Goal: Information Seeking & Learning: Learn about a topic

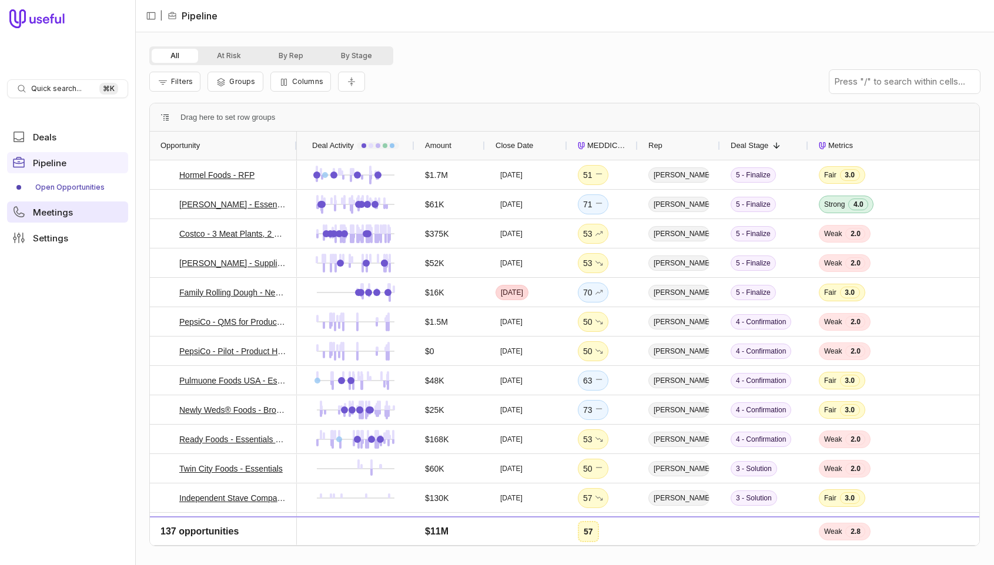
click at [50, 213] on span "Meetings" at bounding box center [53, 212] width 40 height 9
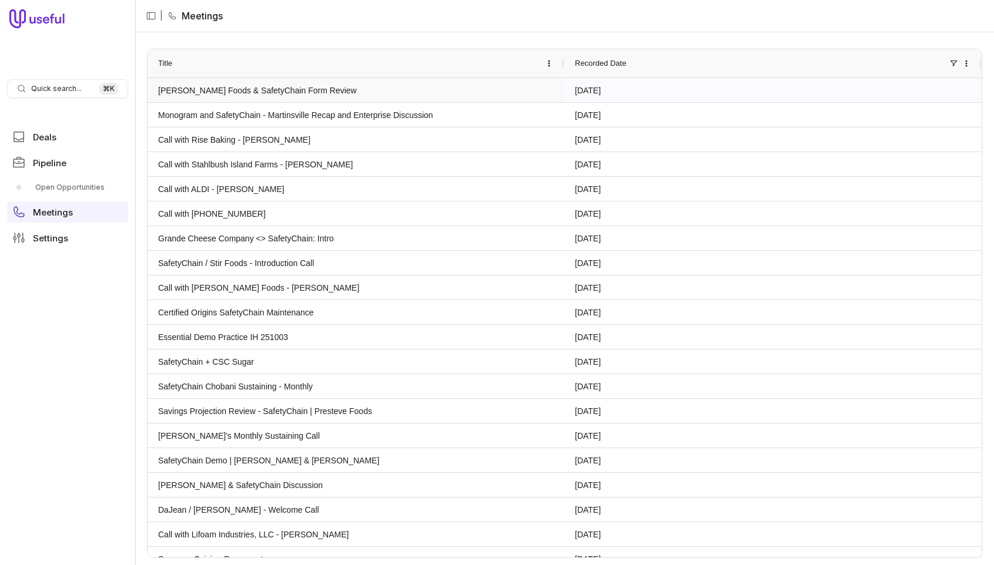
click at [206, 91] on link "[PERSON_NAME] Foods & SafetyChain Form Review" at bounding box center [356, 90] width 396 height 23
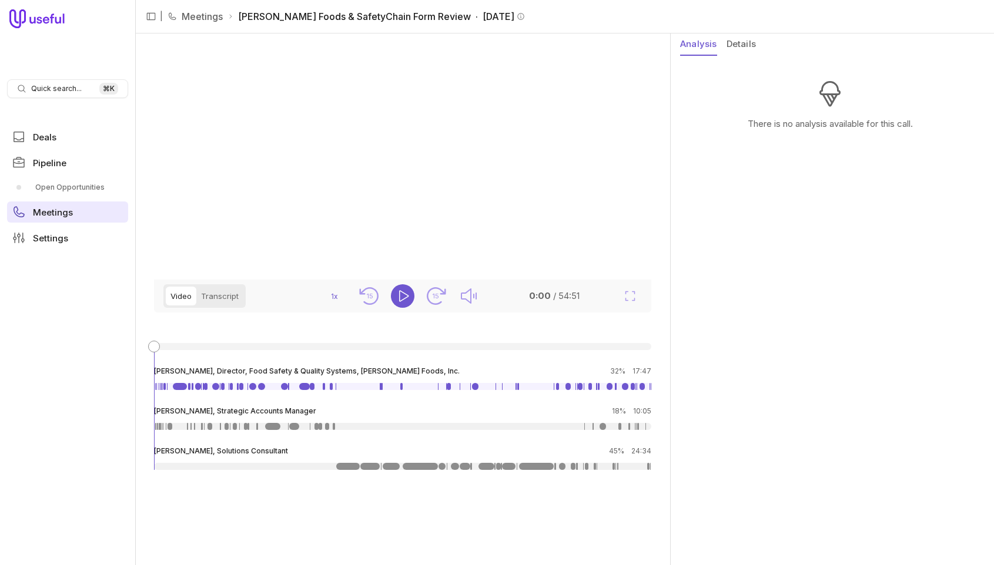
click at [50, 208] on span "Meetings" at bounding box center [53, 212] width 40 height 9
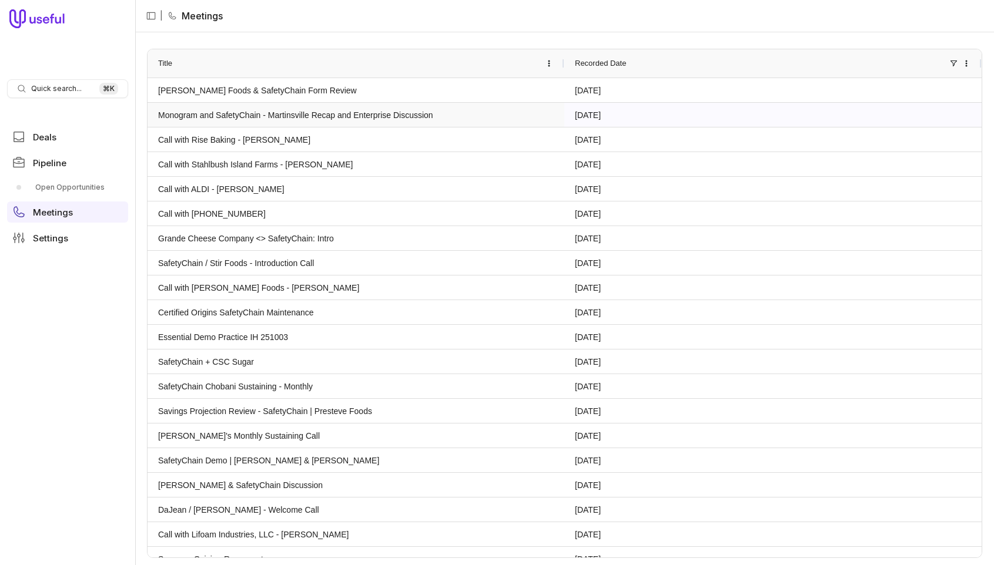
click at [216, 117] on link "Monogram and SafetyChain - Martinsville Recap and Enterprise Discussion" at bounding box center [356, 114] width 396 height 23
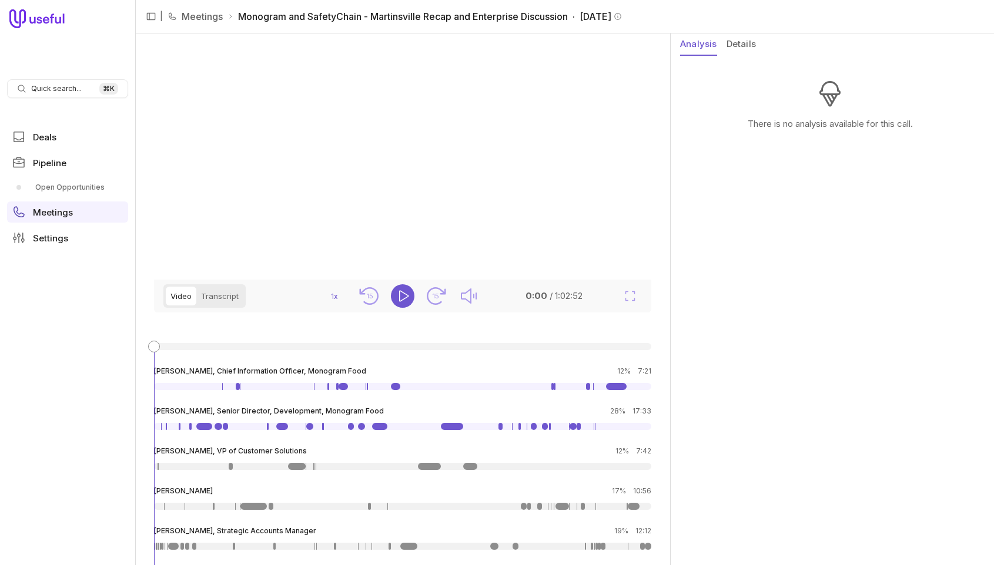
click at [739, 46] on button "Details" at bounding box center [741, 45] width 29 height 22
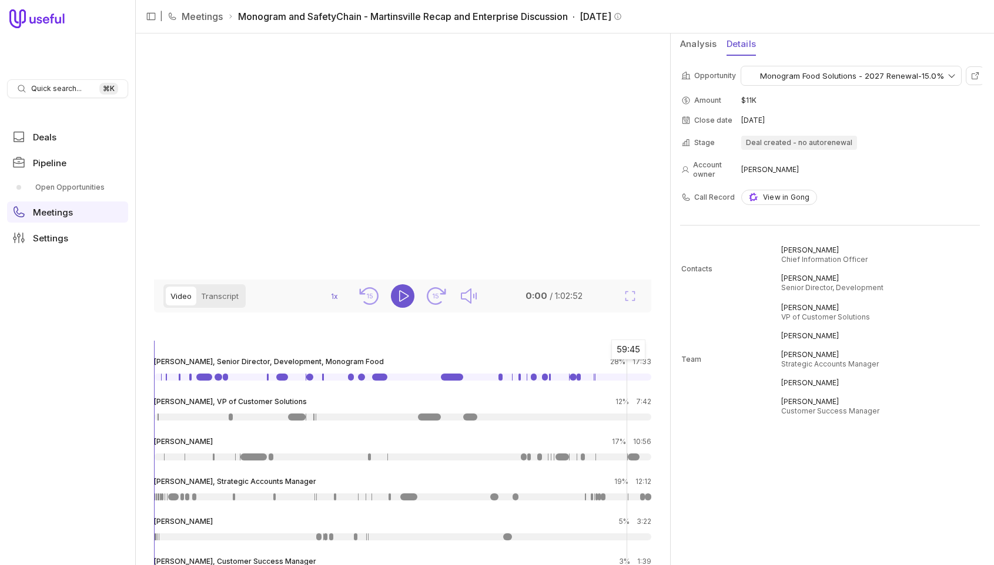
scroll to position [112, 0]
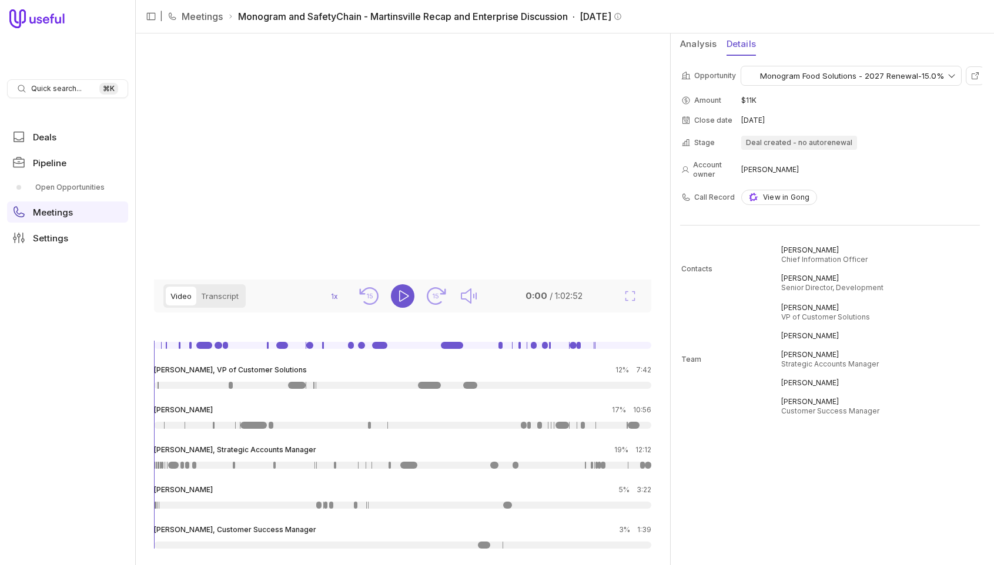
click at [703, 43] on button "Analysis" at bounding box center [698, 45] width 37 height 22
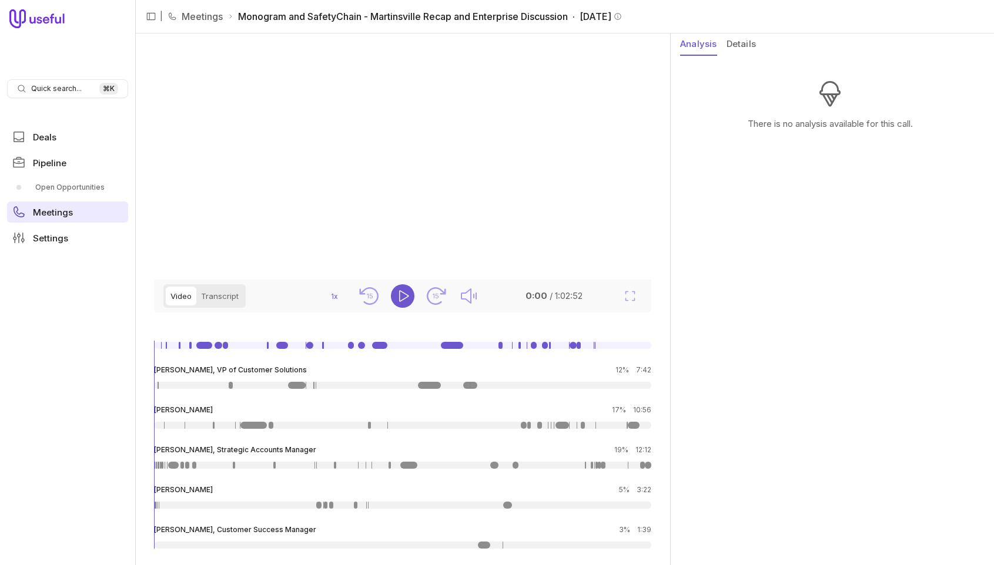
click at [46, 214] on span "Meetings" at bounding box center [53, 212] width 40 height 9
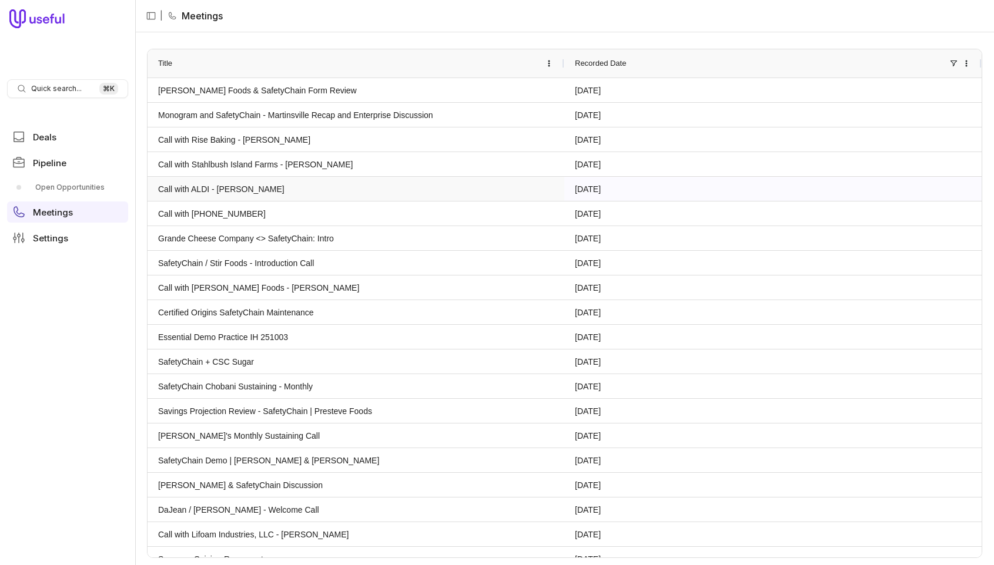
click at [232, 191] on link "Call with ALDI - [PERSON_NAME]" at bounding box center [356, 189] width 396 height 23
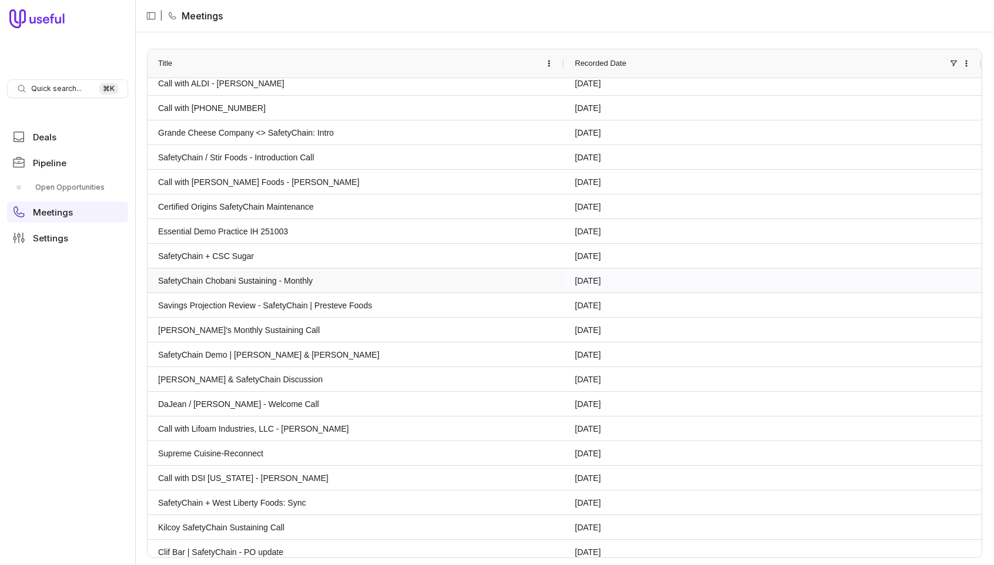
scroll to position [107, 0]
click at [329, 306] on link "Savings Projection Review - SafetyChain | Presteve Foods" at bounding box center [356, 304] width 396 height 23
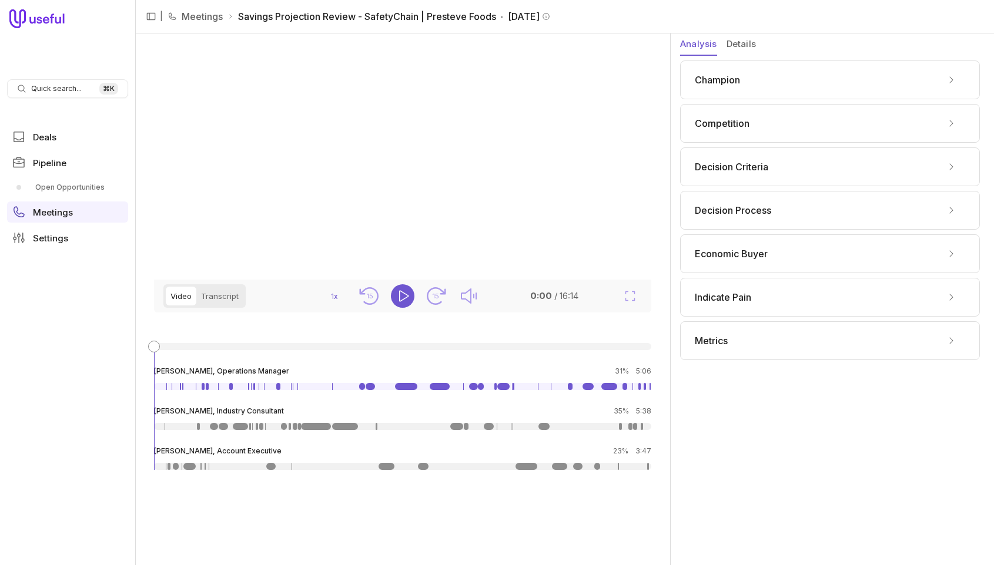
click at [727, 84] on span "Champion" at bounding box center [717, 80] width 45 height 14
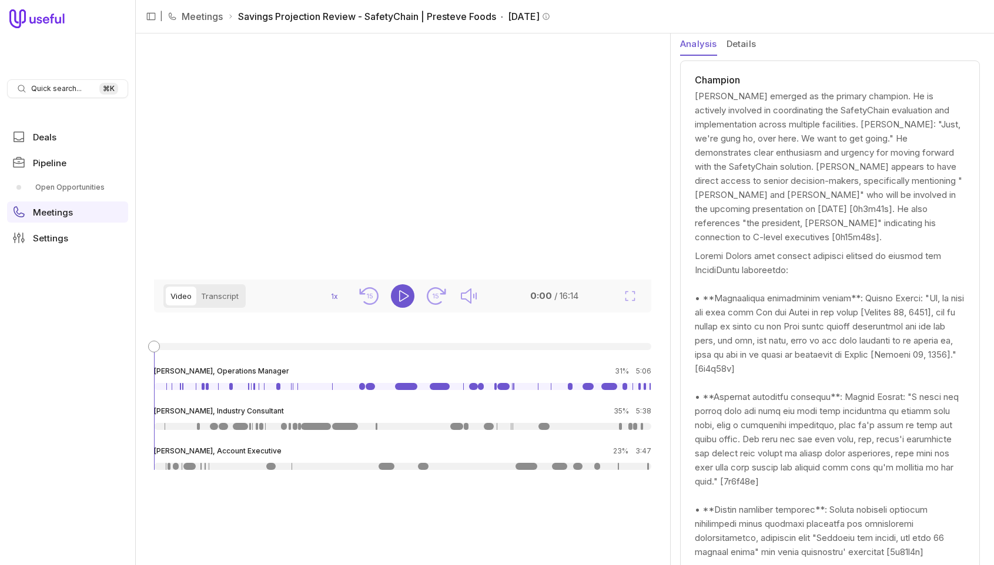
click at [698, 43] on button "Analysis" at bounding box center [698, 45] width 37 height 22
click at [700, 45] on button "Analysis" at bounding box center [698, 45] width 37 height 22
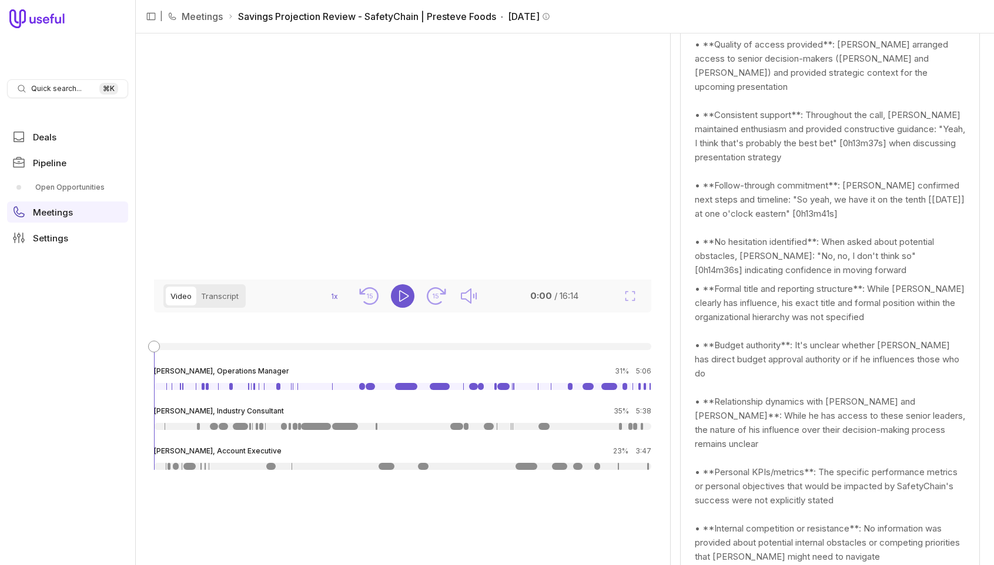
scroll to position [1580, 0]
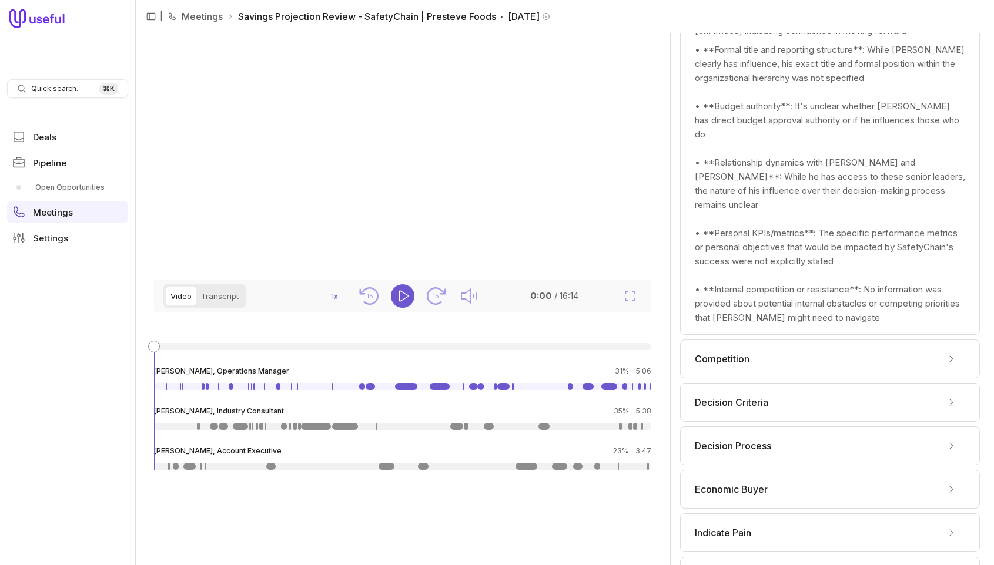
click at [708, 352] on span "Competition" at bounding box center [722, 359] width 55 height 14
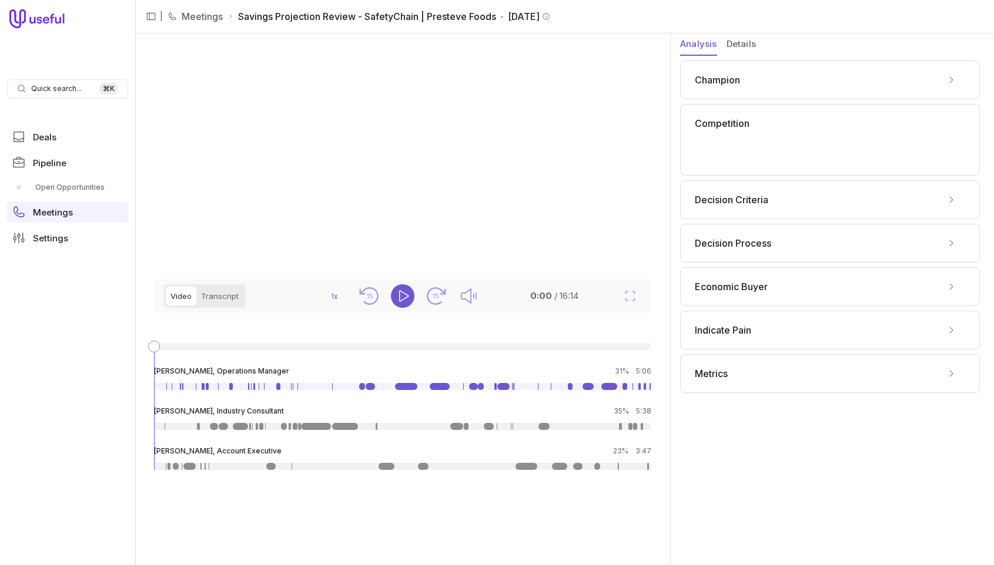
click at [726, 212] on div "Decision Criteria" at bounding box center [830, 199] width 300 height 39
click at [727, 201] on span "Decision Criteria" at bounding box center [731, 200] width 73 height 14
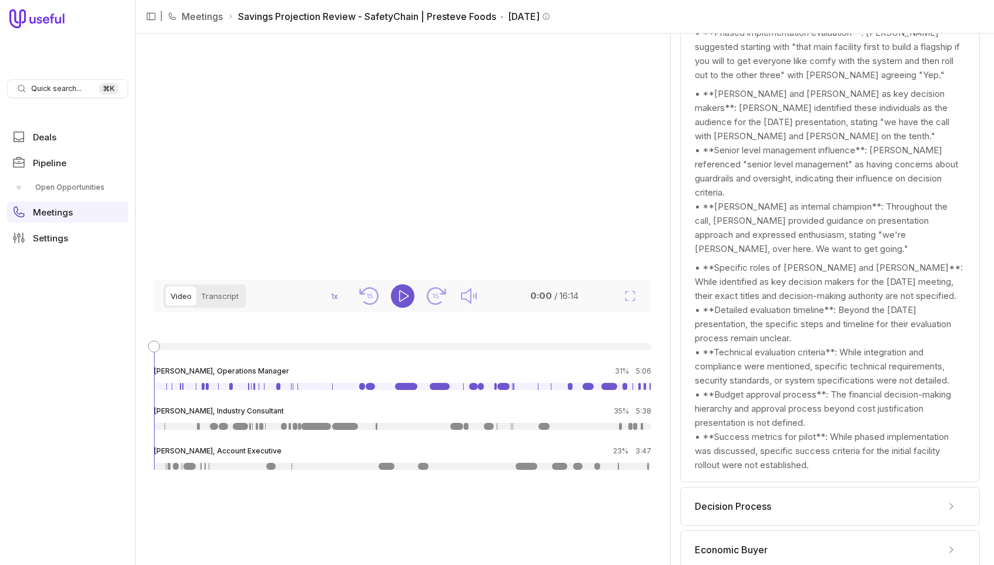
scroll to position [841, 0]
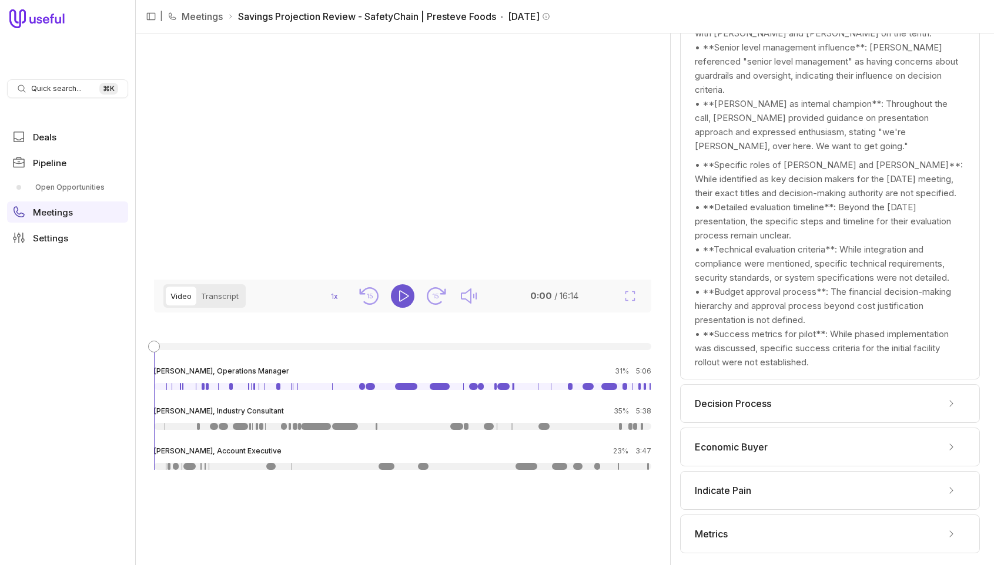
click at [716, 400] on span "Decision Process" at bounding box center [733, 404] width 76 height 14
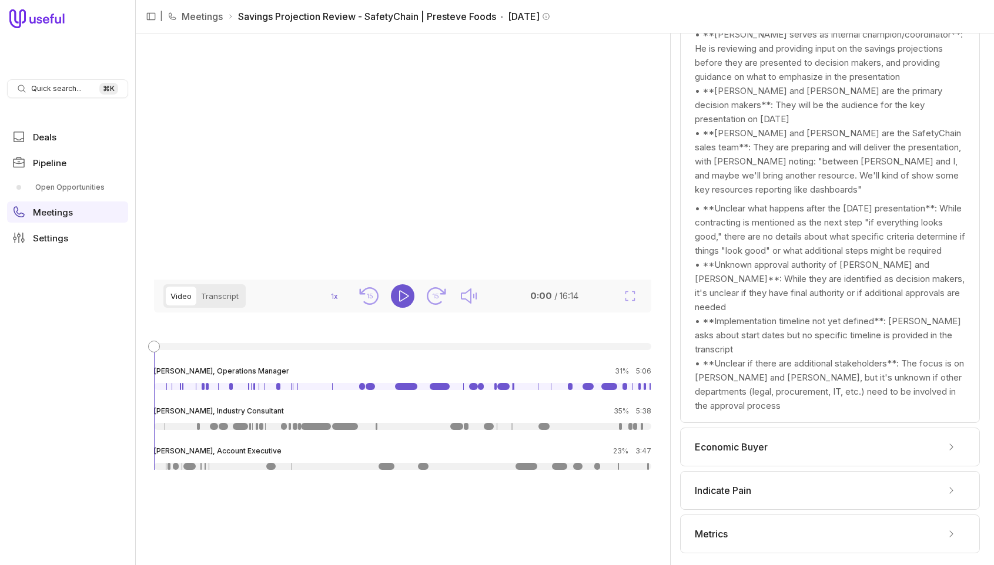
scroll to position [742, 0]
click at [718, 450] on span "Economic Buyer" at bounding box center [731, 447] width 73 height 14
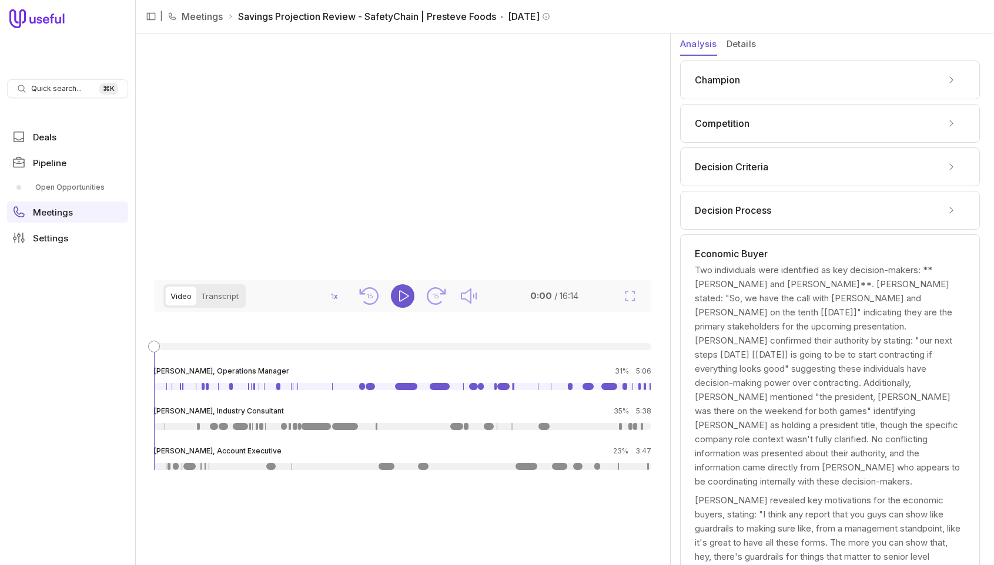
click at [745, 47] on button "Details" at bounding box center [741, 45] width 29 height 22
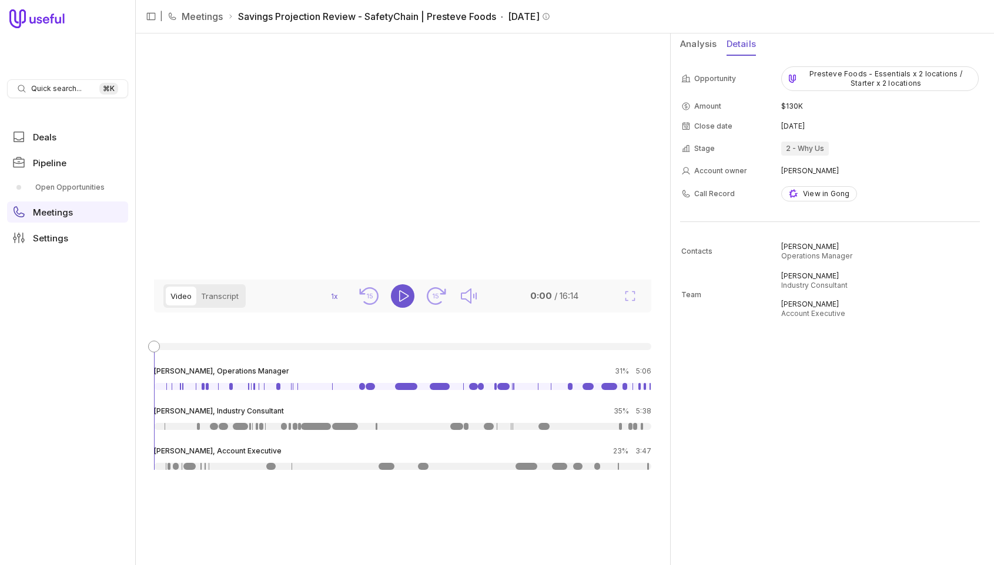
scroll to position [3, 0]
click at [225, 306] on button "Transcript" at bounding box center [219, 296] width 47 height 19
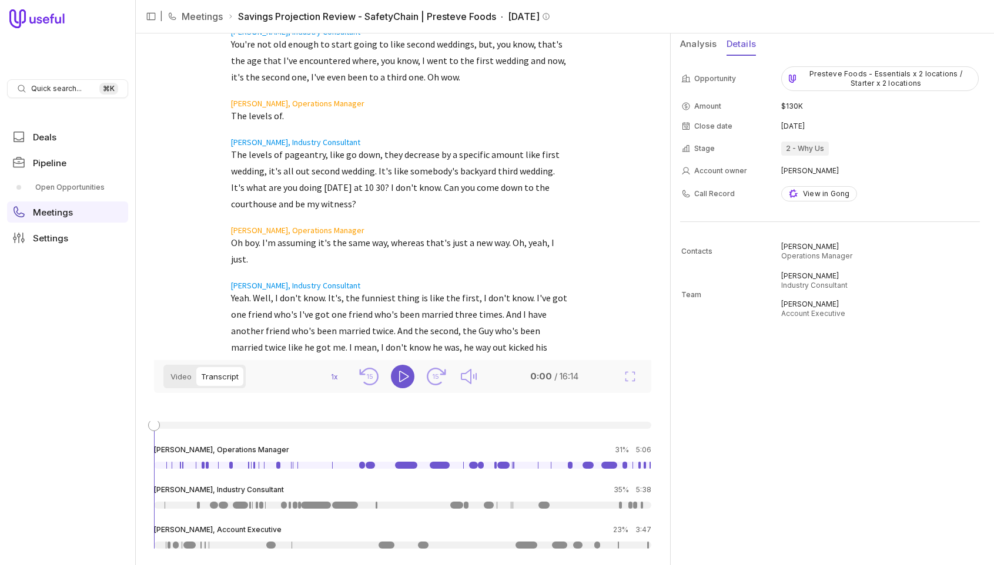
scroll to position [853, 0]
click at [62, 135] on link "Deals" at bounding box center [67, 136] width 121 height 21
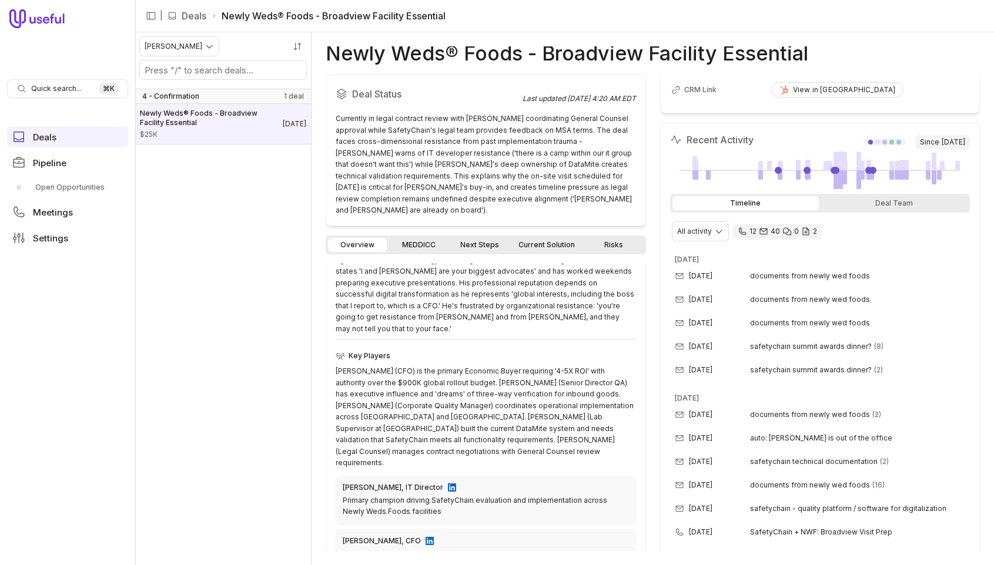
scroll to position [146, 0]
click at [901, 209] on div "Timeline Deal Team" at bounding box center [820, 201] width 300 height 19
click at [900, 201] on div "Deal Team" at bounding box center [894, 201] width 146 height 14
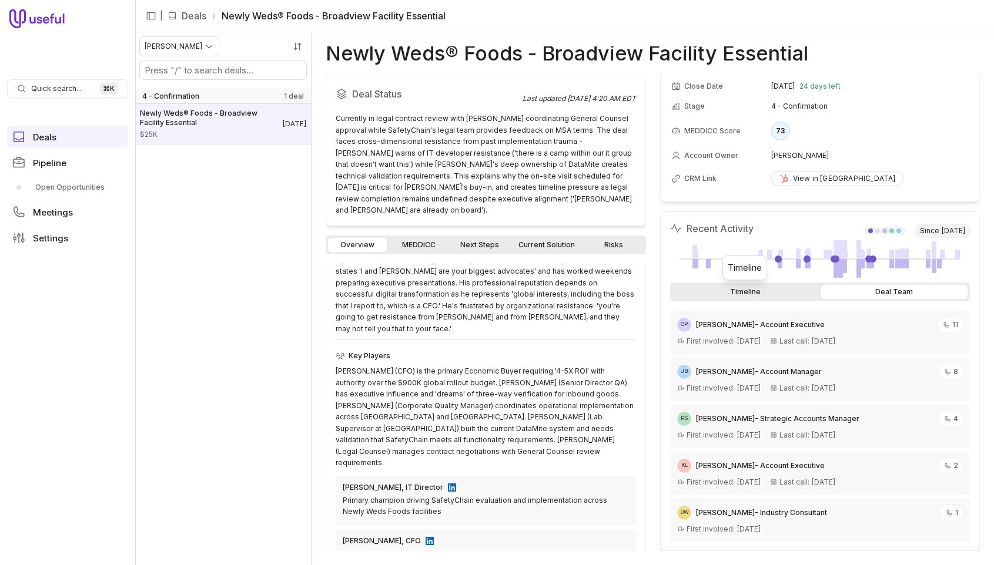
click at [748, 293] on div "Timeline" at bounding box center [745, 292] width 146 height 14
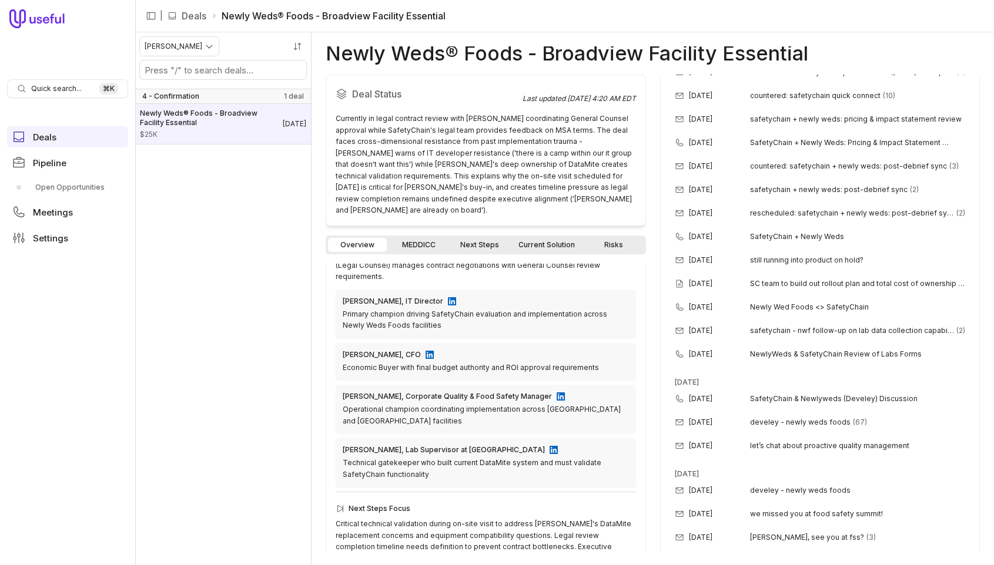
scroll to position [1242, 0]
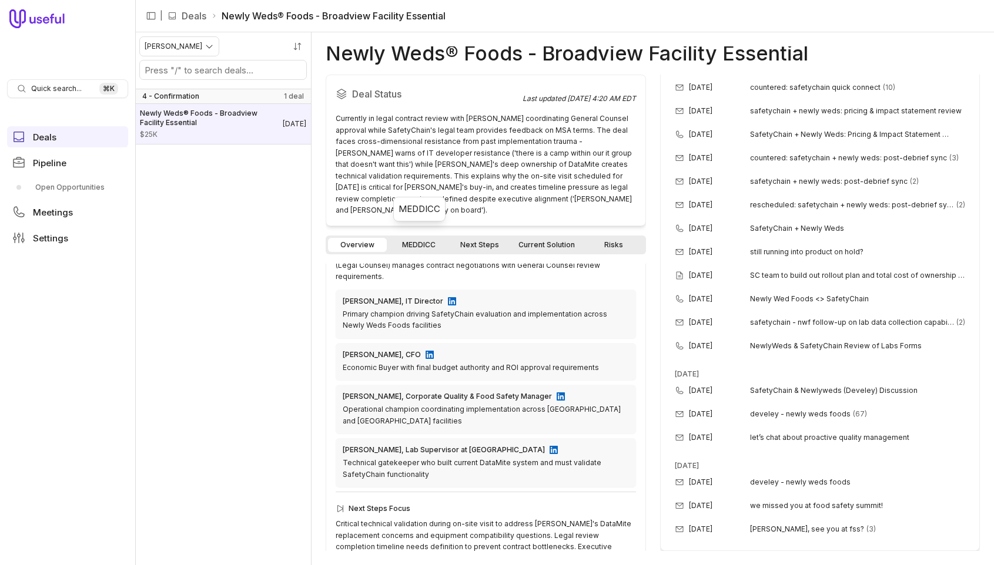
click at [413, 238] on link "MEDDICC" at bounding box center [418, 245] width 59 height 14
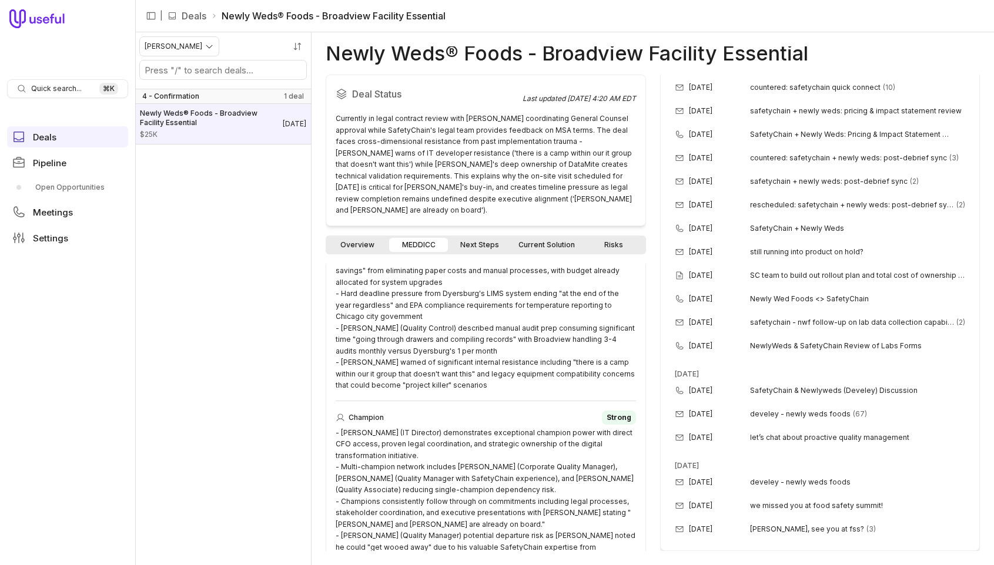
scroll to position [991, 0]
click at [482, 238] on link "Next Steps" at bounding box center [479, 245] width 59 height 14
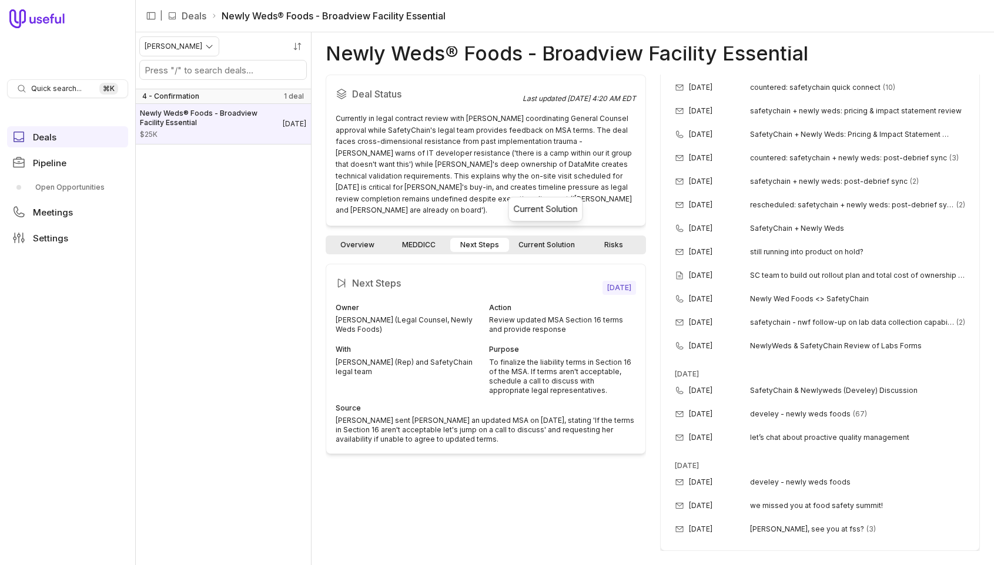
click at [543, 238] on link "Current Solution" at bounding box center [546, 245] width 71 height 14
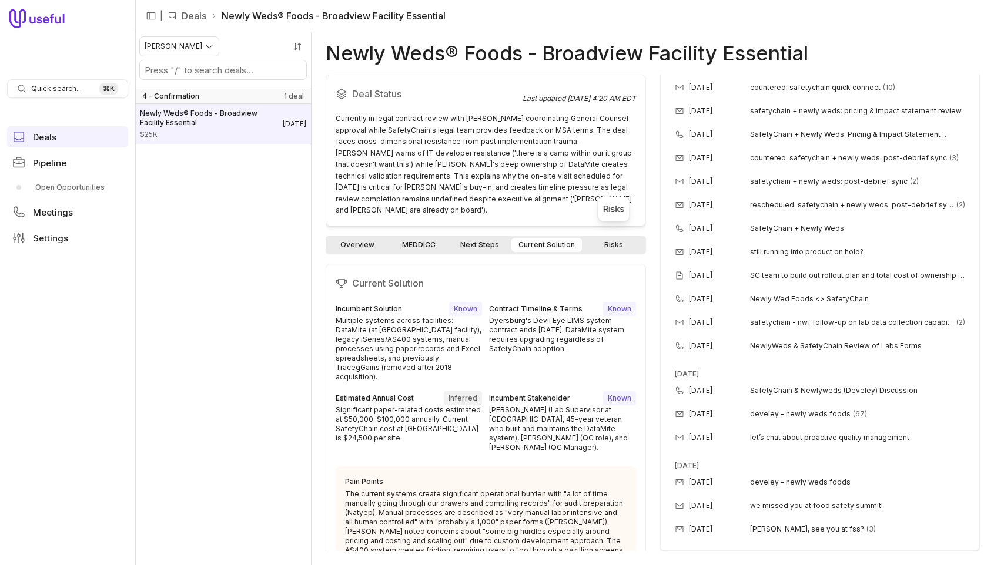
click at [614, 238] on link "Risks" at bounding box center [613, 245] width 59 height 14
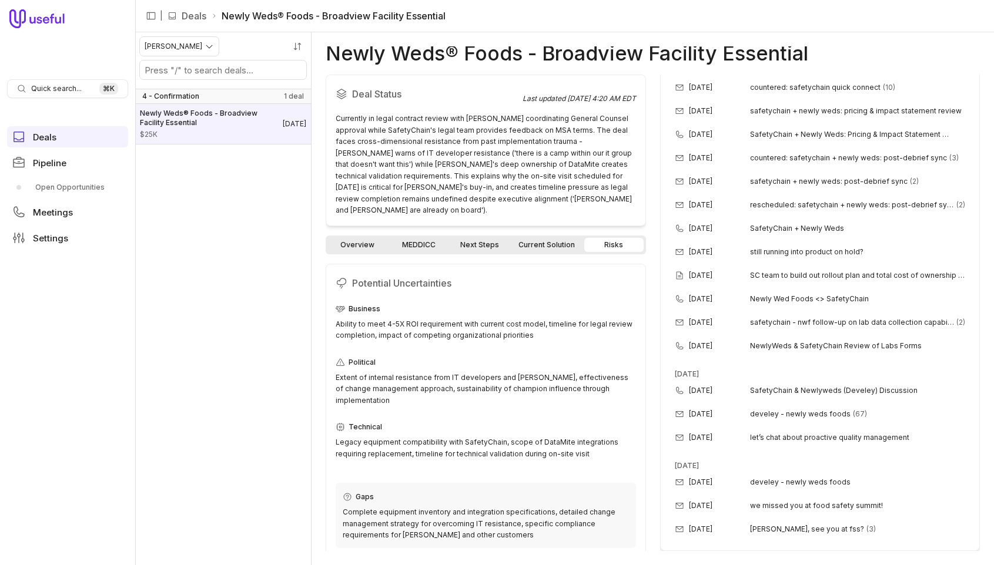
click at [171, 15] on icon at bounding box center [172, 15] width 9 height 9
click at [189, 18] on link "Deals" at bounding box center [194, 16] width 25 height 14
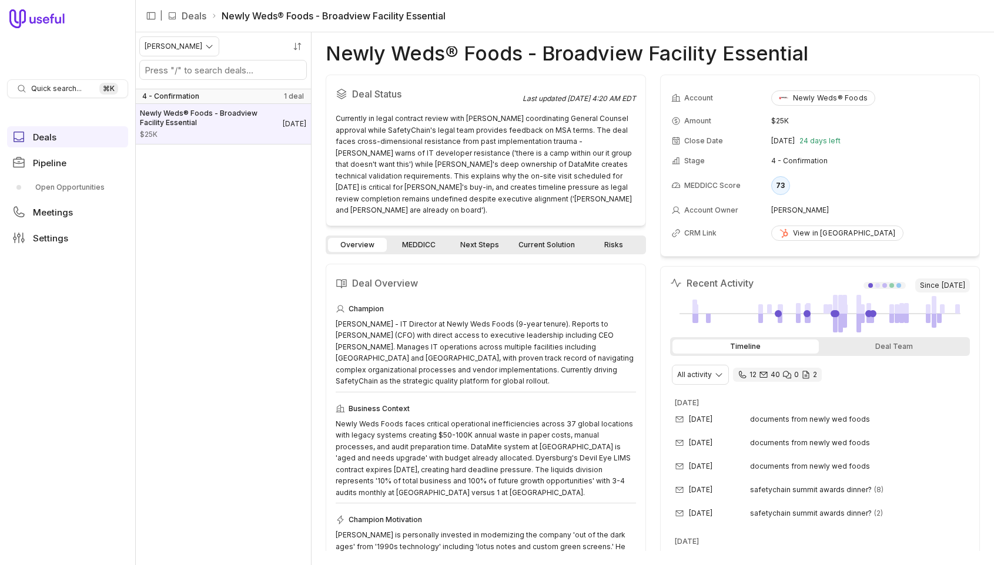
click at [201, 15] on link "Deals" at bounding box center [194, 16] width 25 height 14
click at [52, 138] on span "Deals" at bounding box center [45, 137] width 24 height 9
click at [77, 187] on link "Open Opportunities" at bounding box center [67, 187] width 121 height 19
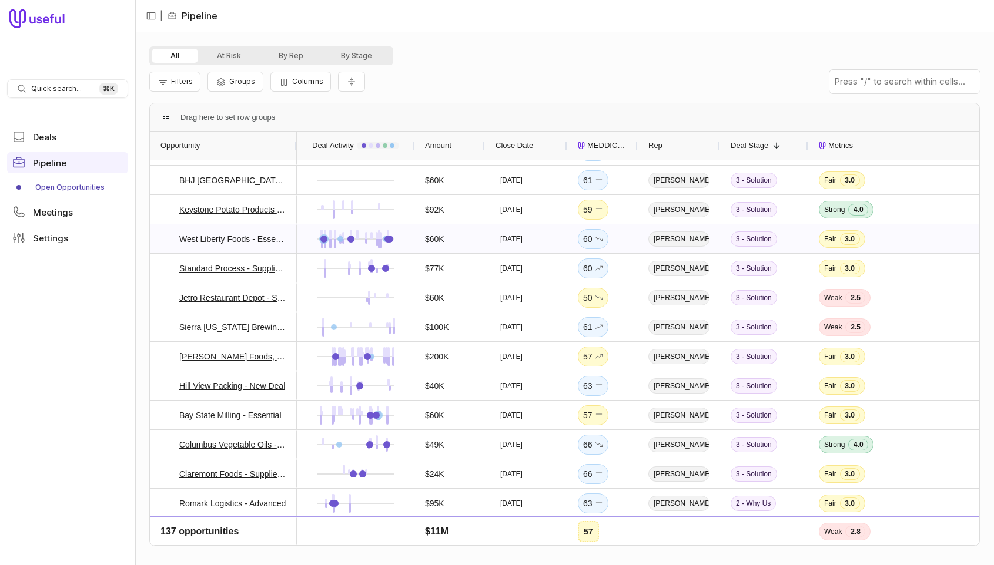
scroll to position [434, 0]
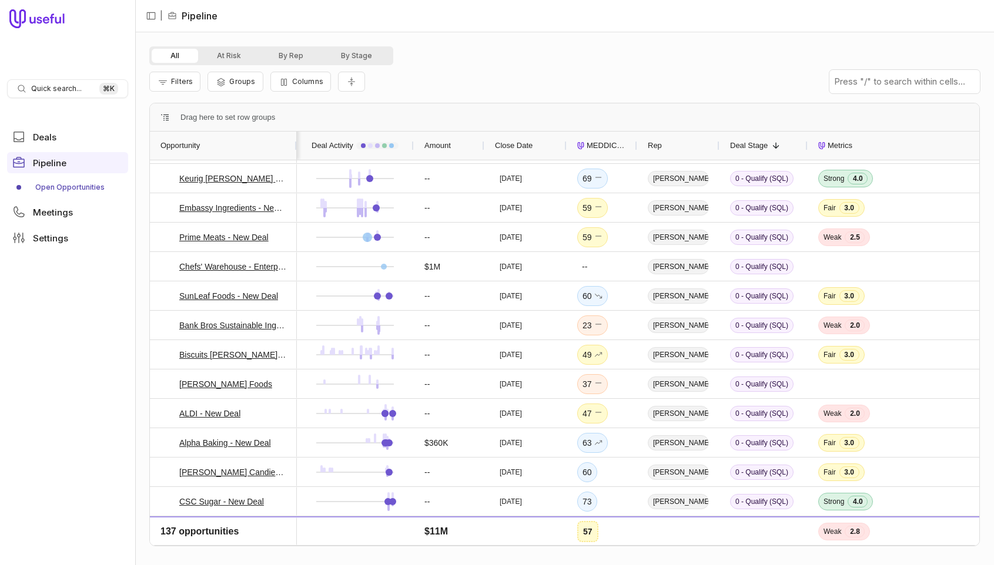
click at [761, 146] on span "Deal Stage" at bounding box center [749, 146] width 38 height 14
click at [775, 148] on div "Deal Stage" at bounding box center [763, 146] width 67 height 22
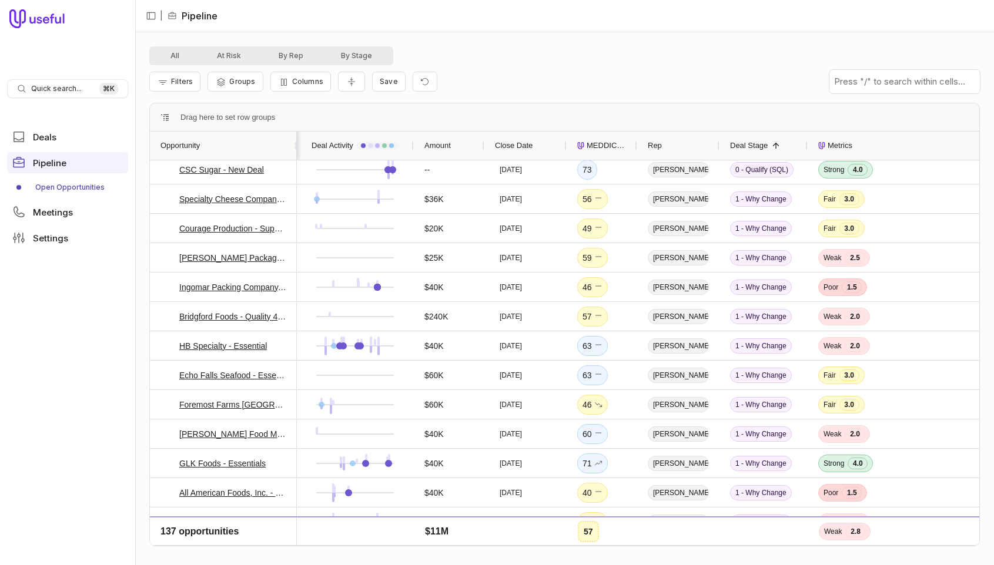
click at [762, 148] on span "Deal Stage" at bounding box center [749, 146] width 38 height 14
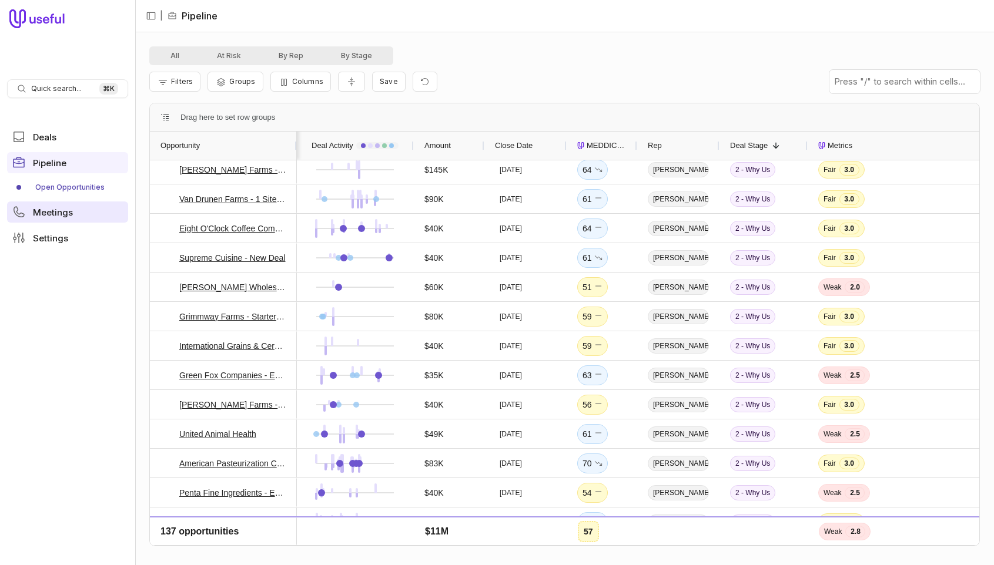
click at [45, 213] on span "Meetings" at bounding box center [53, 212] width 40 height 9
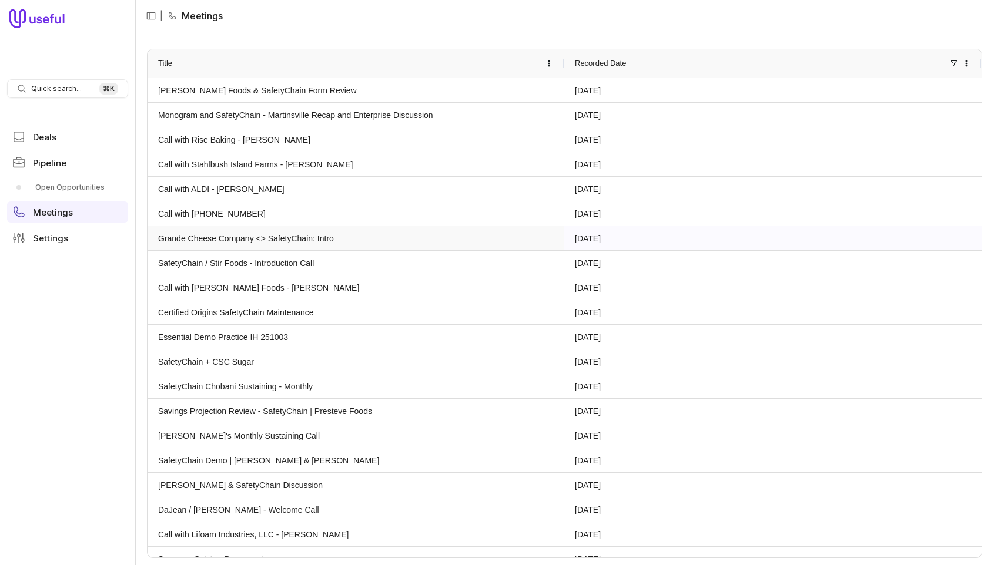
click at [287, 243] on link "Grande Cheese Company <> SafetyChain: Intro" at bounding box center [356, 238] width 396 height 23
click at [195, 359] on link "SafetyChain + CSC Sugar" at bounding box center [356, 361] width 396 height 23
